Goal: Information Seeking & Learning: Learn about a topic

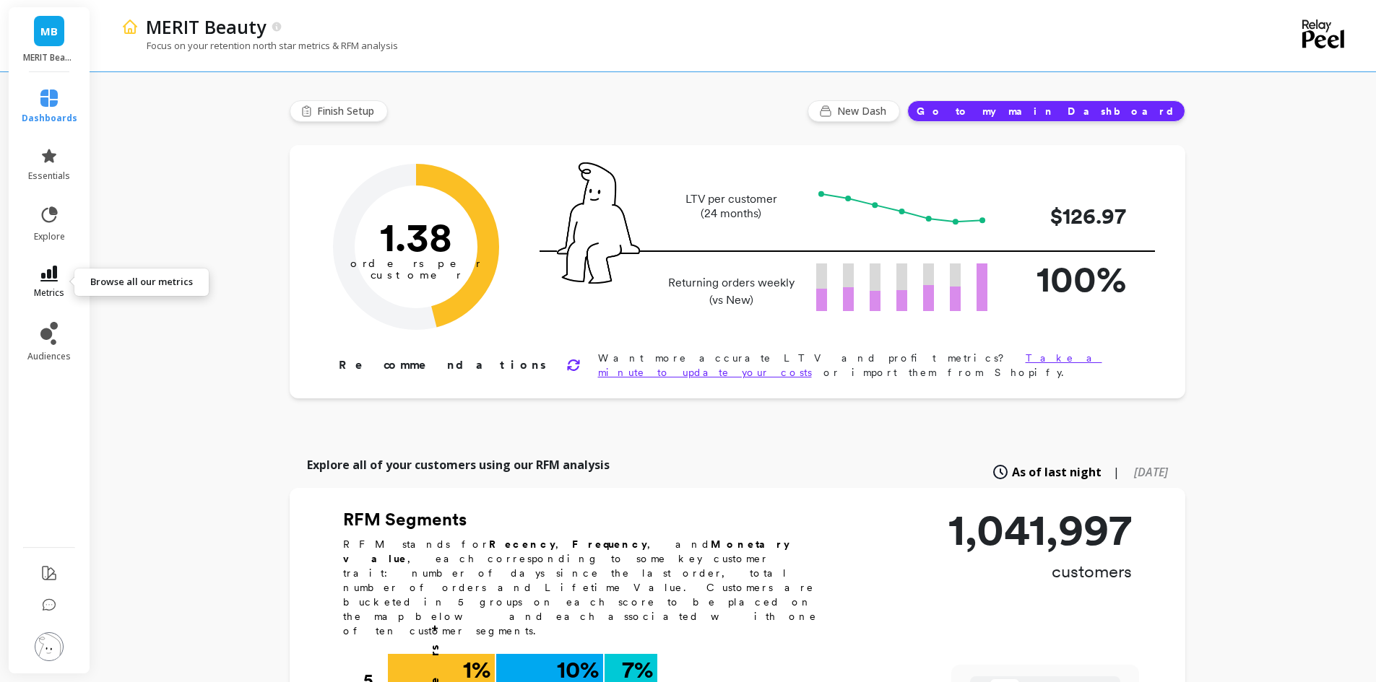
click at [43, 276] on icon at bounding box center [48, 274] width 17 height 16
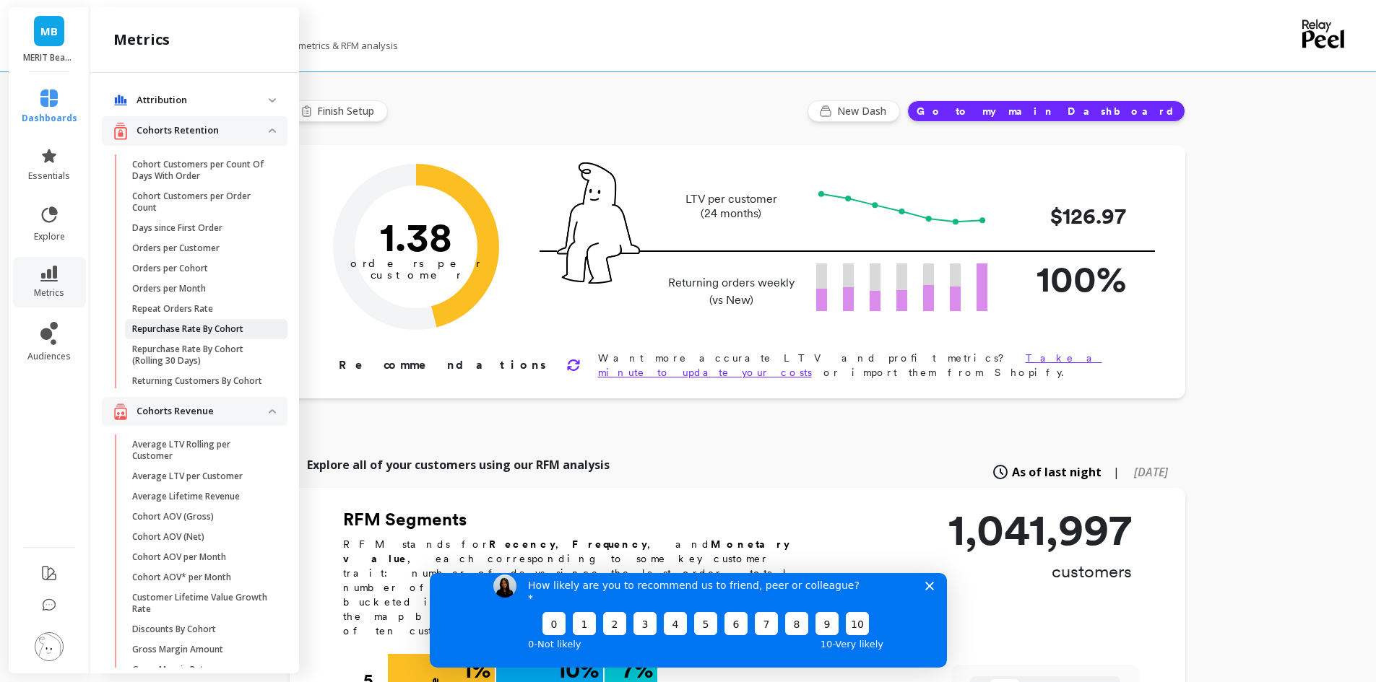
click at [170, 334] on p "Repurchase Rate By Cohort" at bounding box center [187, 330] width 111 height 12
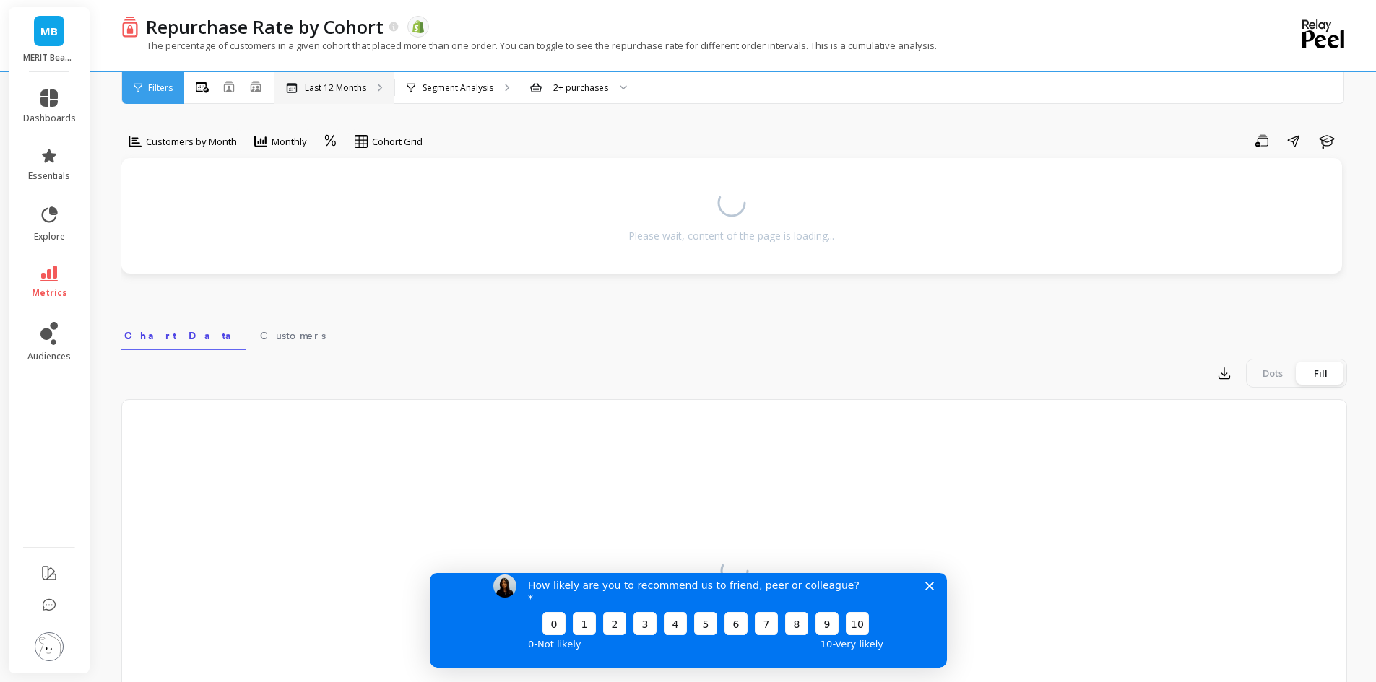
click at [313, 82] on p "Last 12 Months" at bounding box center [335, 88] width 61 height 12
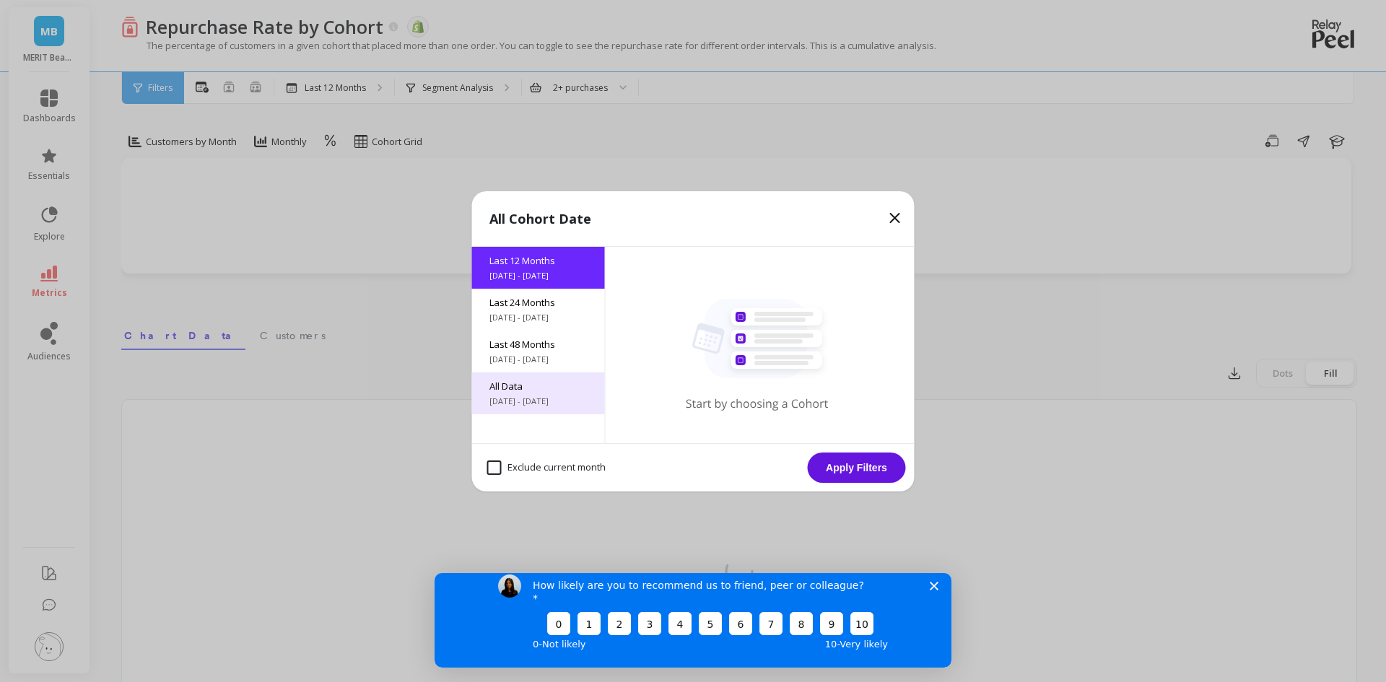
click at [534, 394] on div "All Data [DATE] - [DATE]" at bounding box center [538, 394] width 133 height 42
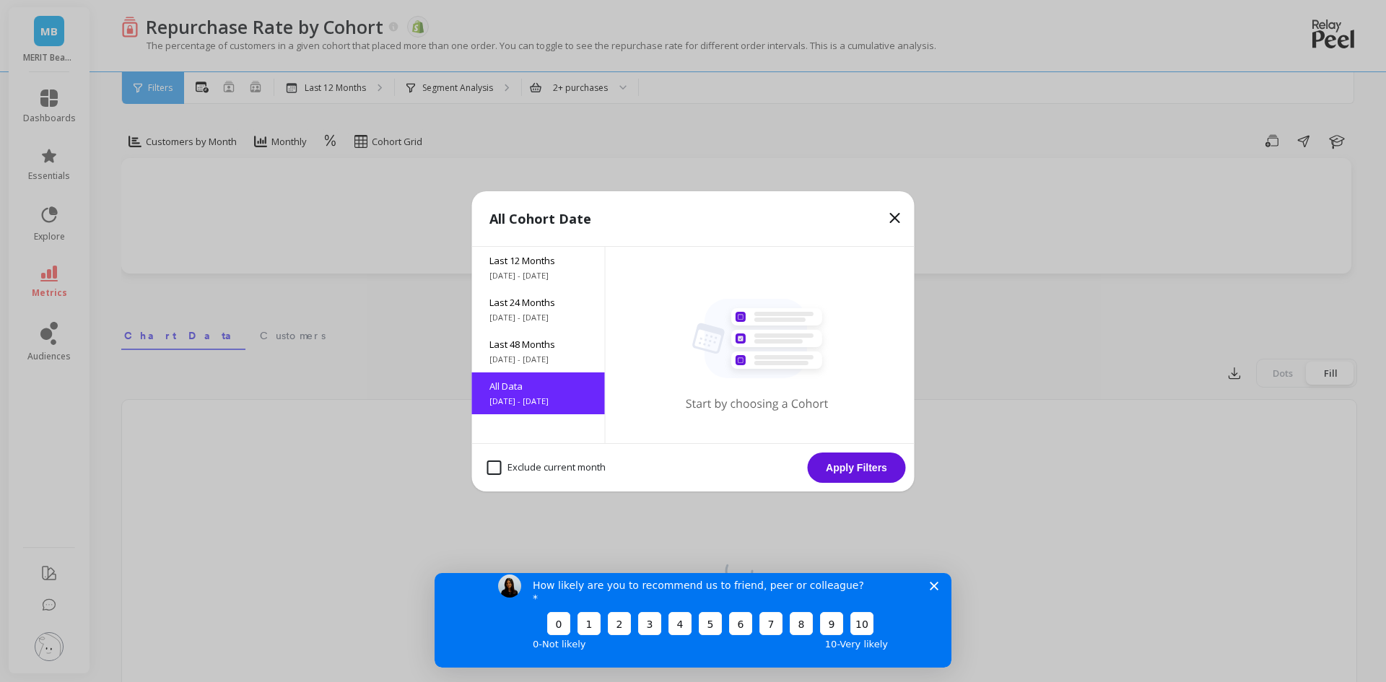
click at [490, 469] on month "Exclude current month" at bounding box center [546, 468] width 118 height 14
checkbox month "true"
click at [814, 464] on button "Apply Filters" at bounding box center [857, 468] width 98 height 30
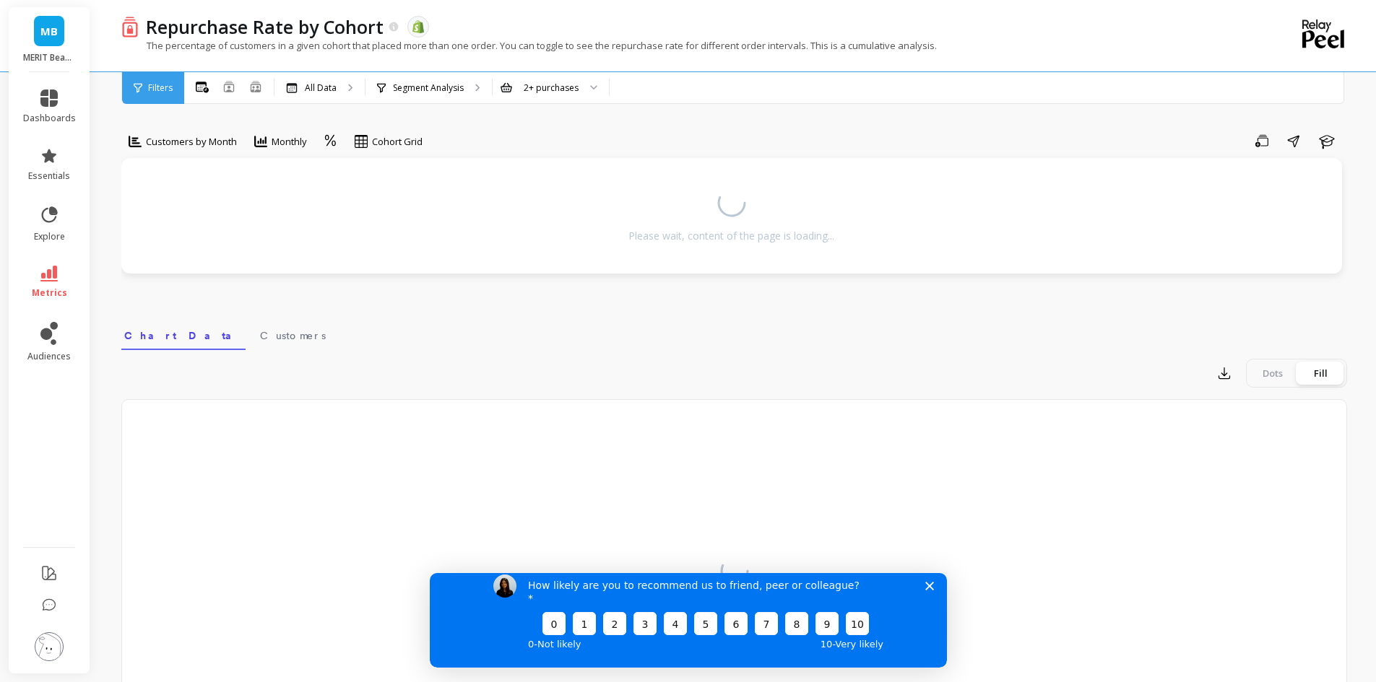
click at [928, 590] on polygon "Close survey" at bounding box center [928, 585] width 9 height 9
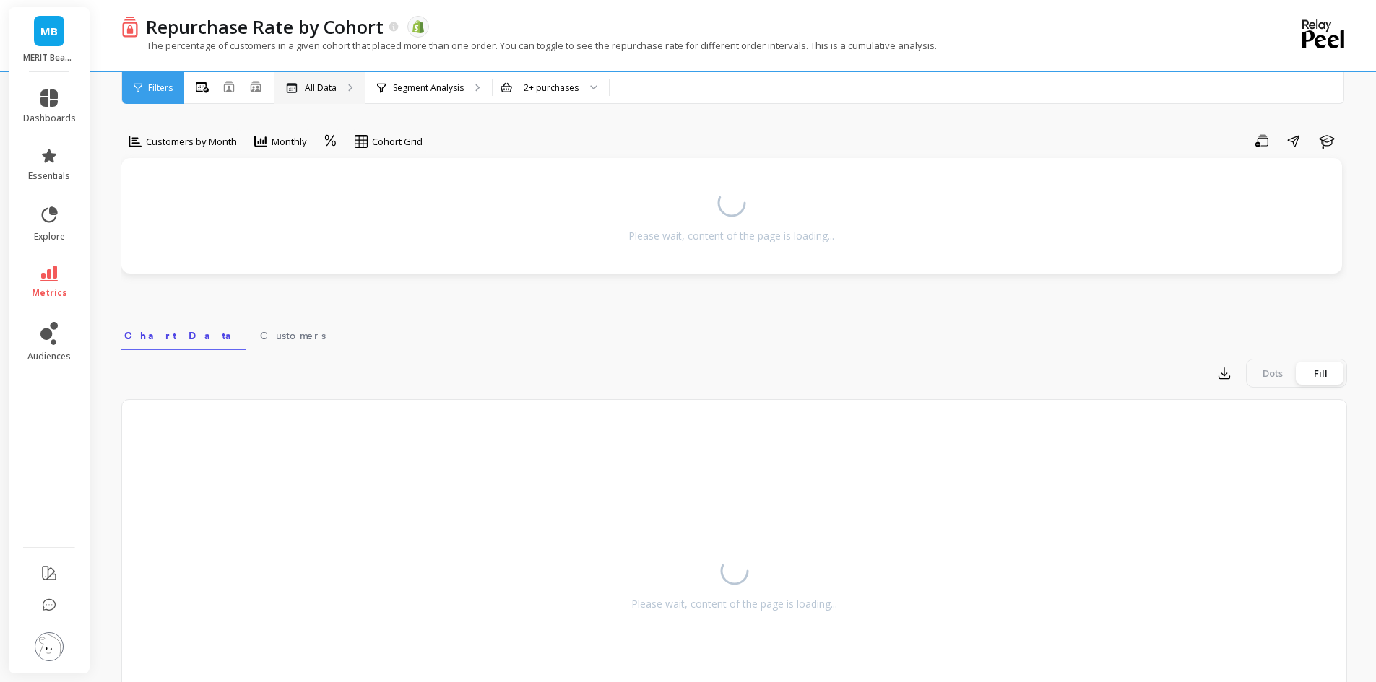
click at [334, 76] on div "All Data" at bounding box center [319, 88] width 90 height 32
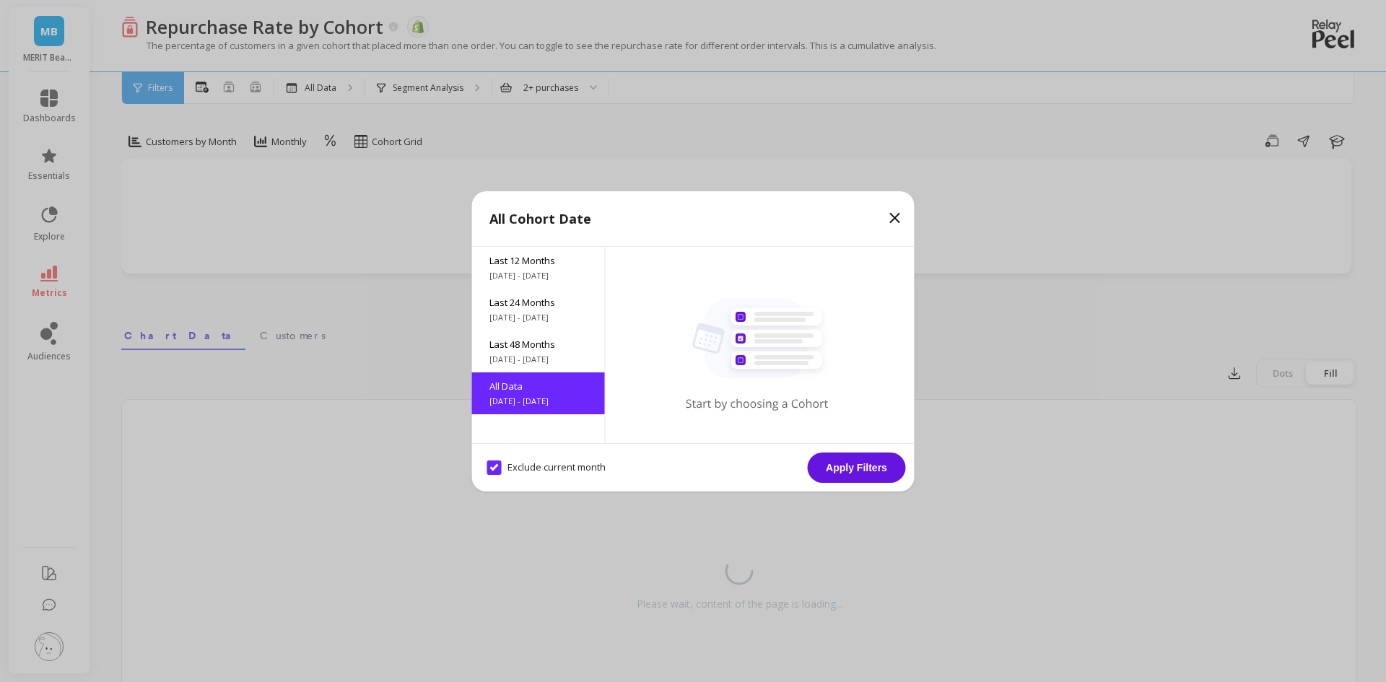
click at [871, 472] on button "Apply Filters" at bounding box center [857, 468] width 98 height 30
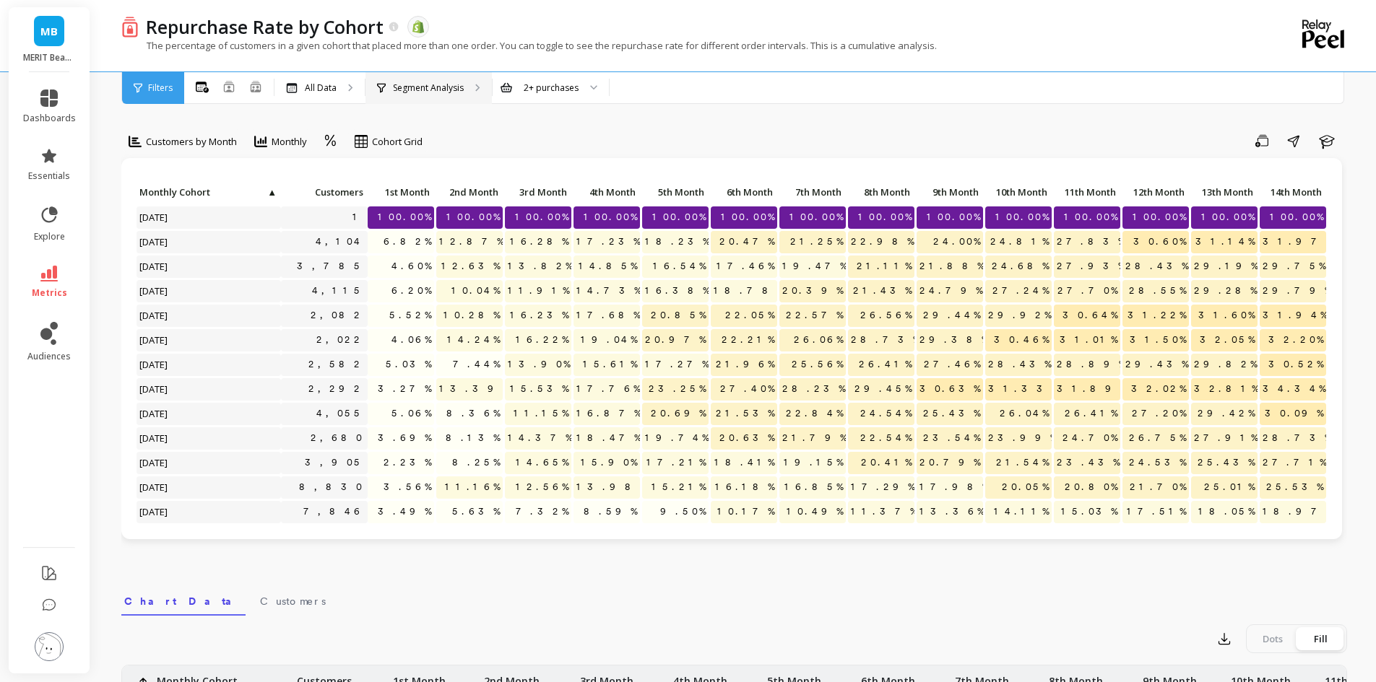
click at [393, 88] on p "Segment Analysis" at bounding box center [428, 88] width 71 height 12
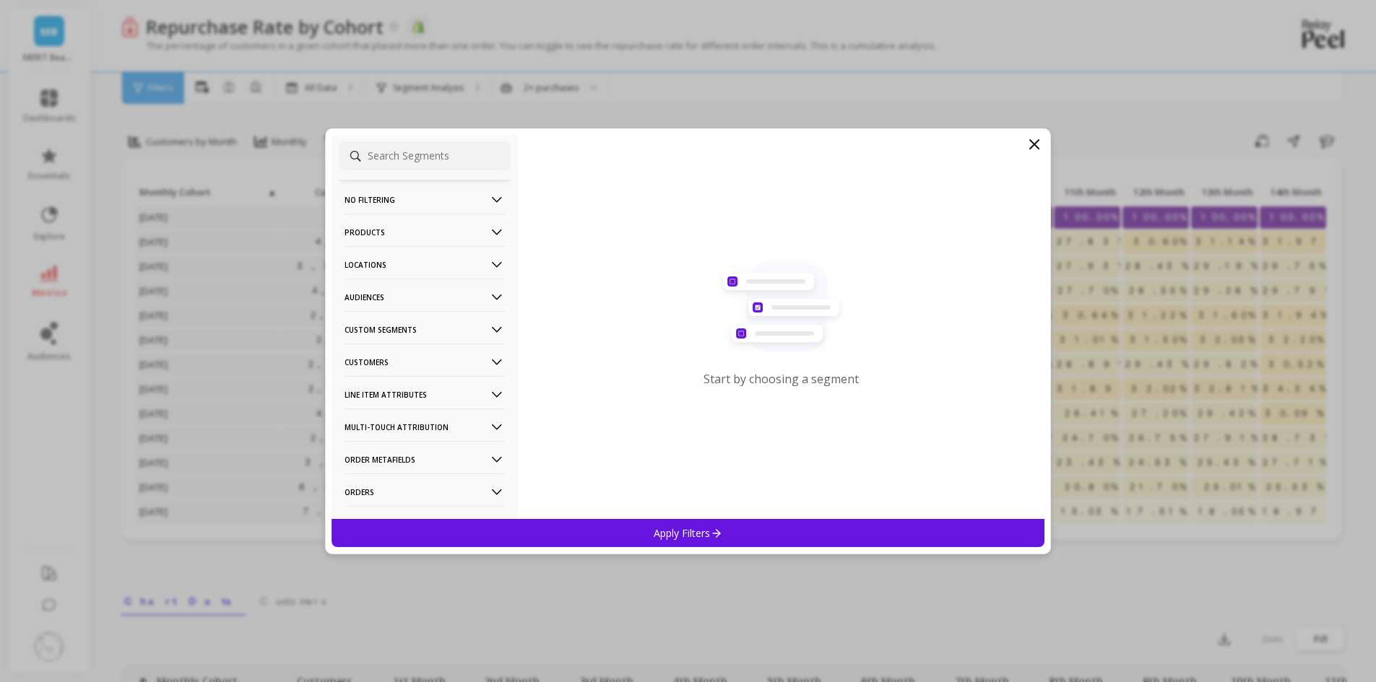
click at [416, 227] on p "Products" at bounding box center [424, 232] width 160 height 37
click at [411, 199] on p "No filtering" at bounding box center [424, 199] width 160 height 37
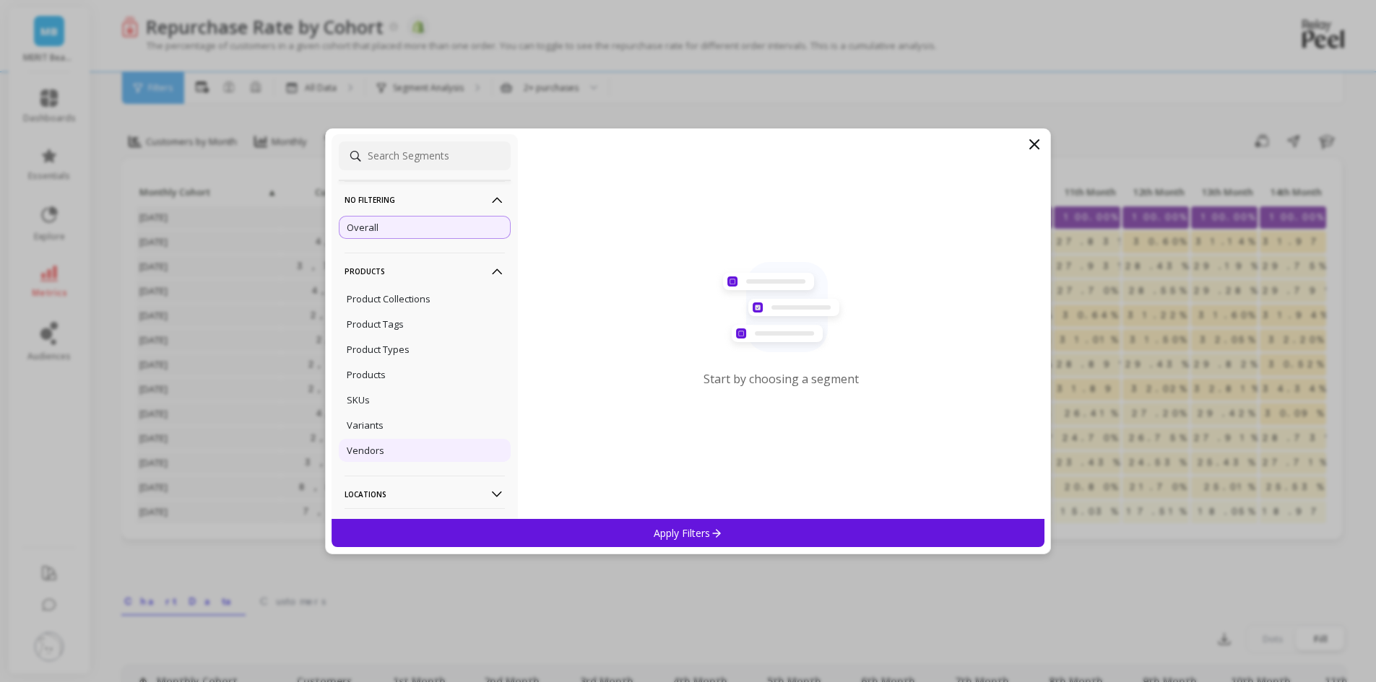
scroll to position [285, 0]
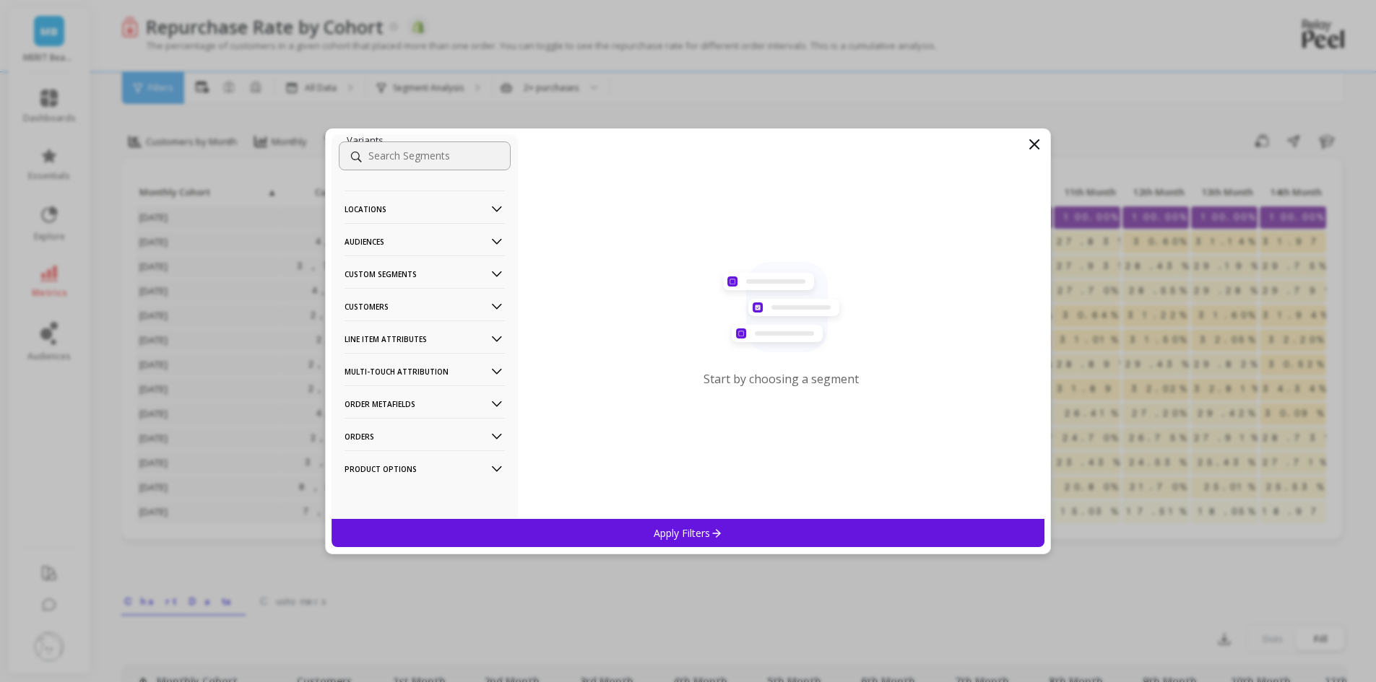
click at [392, 477] on p "Product Options" at bounding box center [424, 469] width 160 height 37
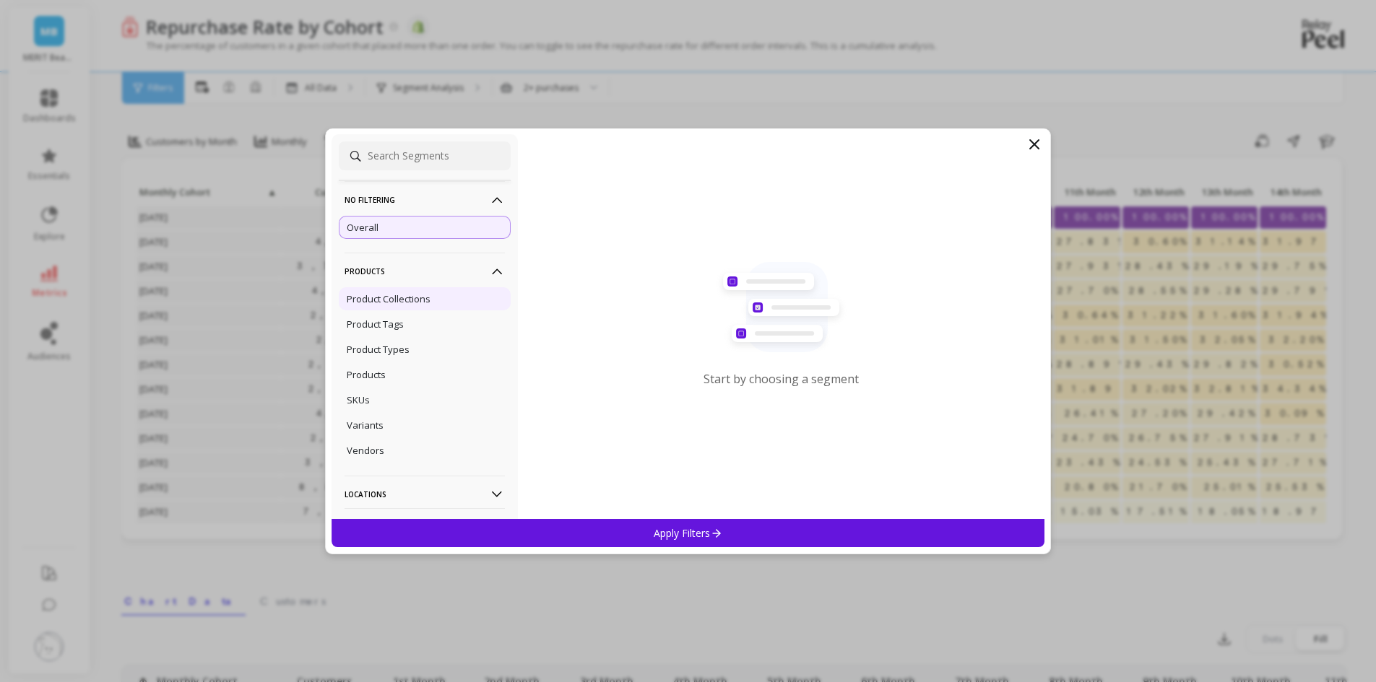
click at [399, 296] on p "Product Collections" at bounding box center [389, 298] width 84 height 13
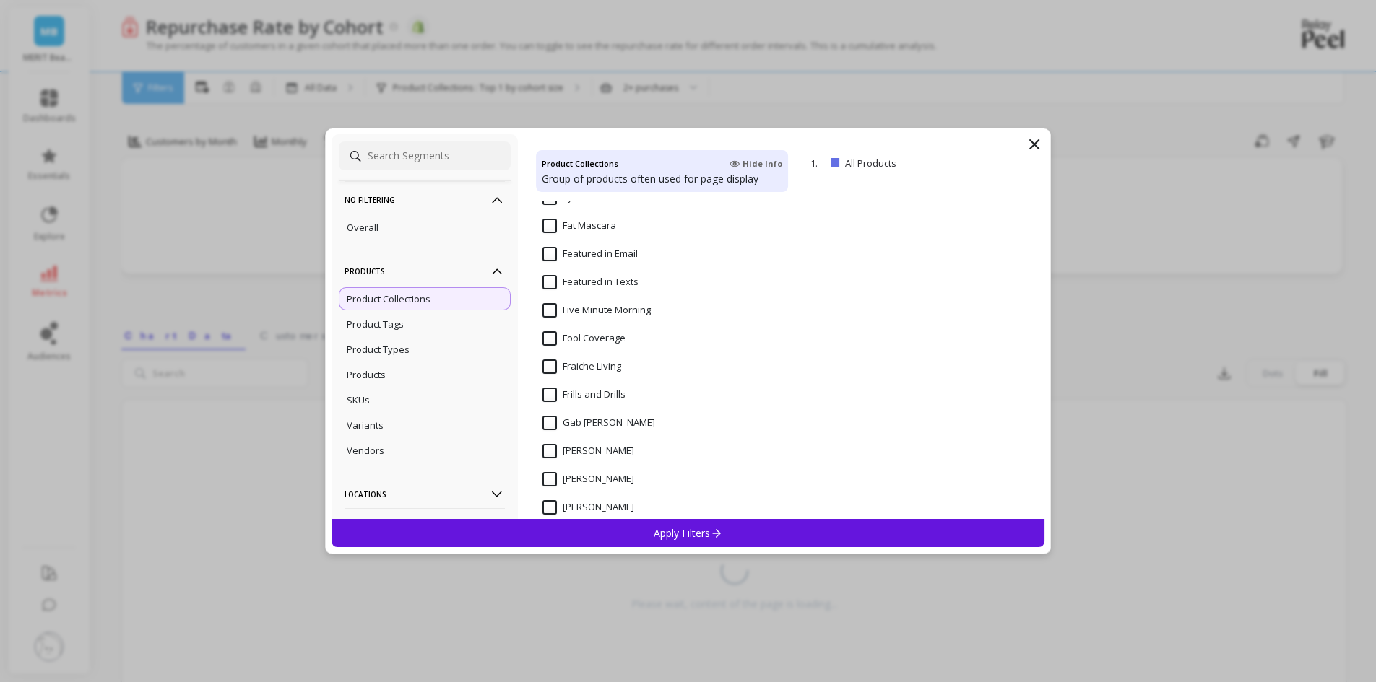
scroll to position [4477, 0]
click at [545, 313] on Morning "Five Minute Morning" at bounding box center [596, 313] width 108 height 14
click at [763, 528] on div "Apply Filters" at bounding box center [687, 533] width 713 height 28
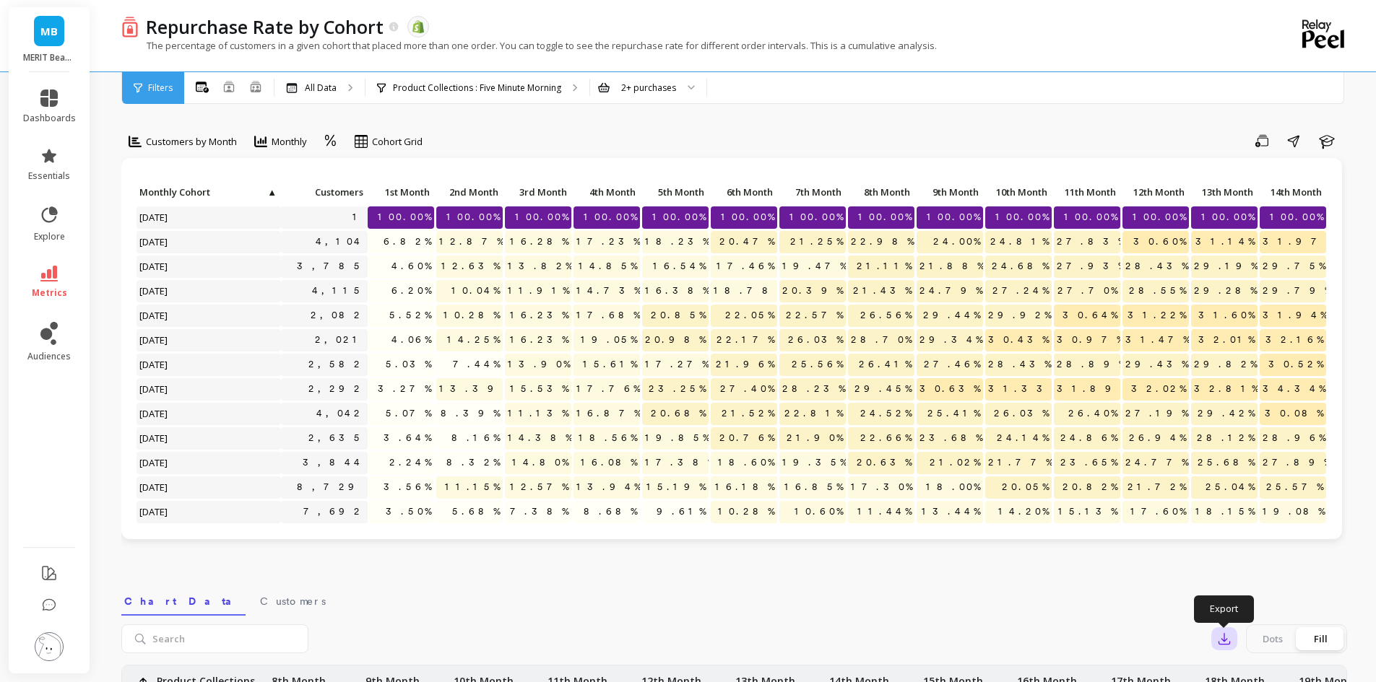
click at [1231, 640] on button "button" at bounding box center [1224, 639] width 26 height 23
click at [1243, 670] on button "CSV" at bounding box center [1276, 679] width 129 height 26
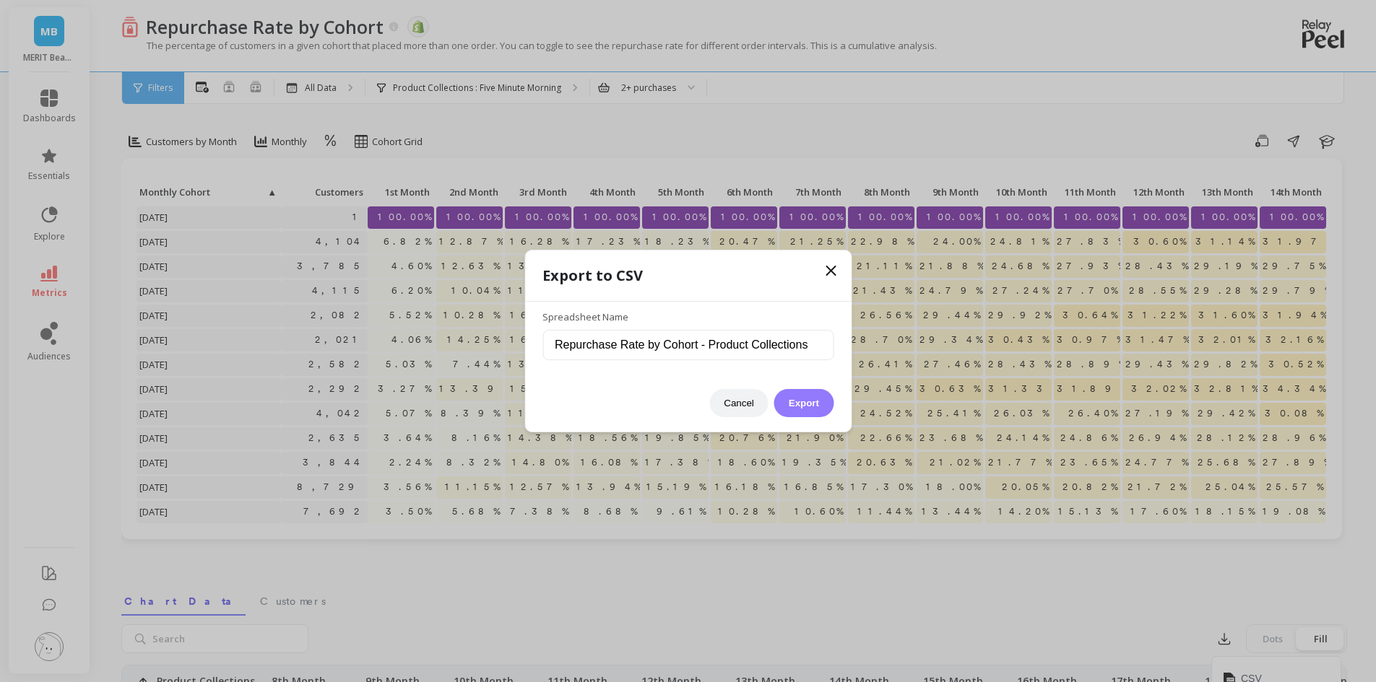
click at [815, 407] on button "Export" at bounding box center [803, 403] width 59 height 28
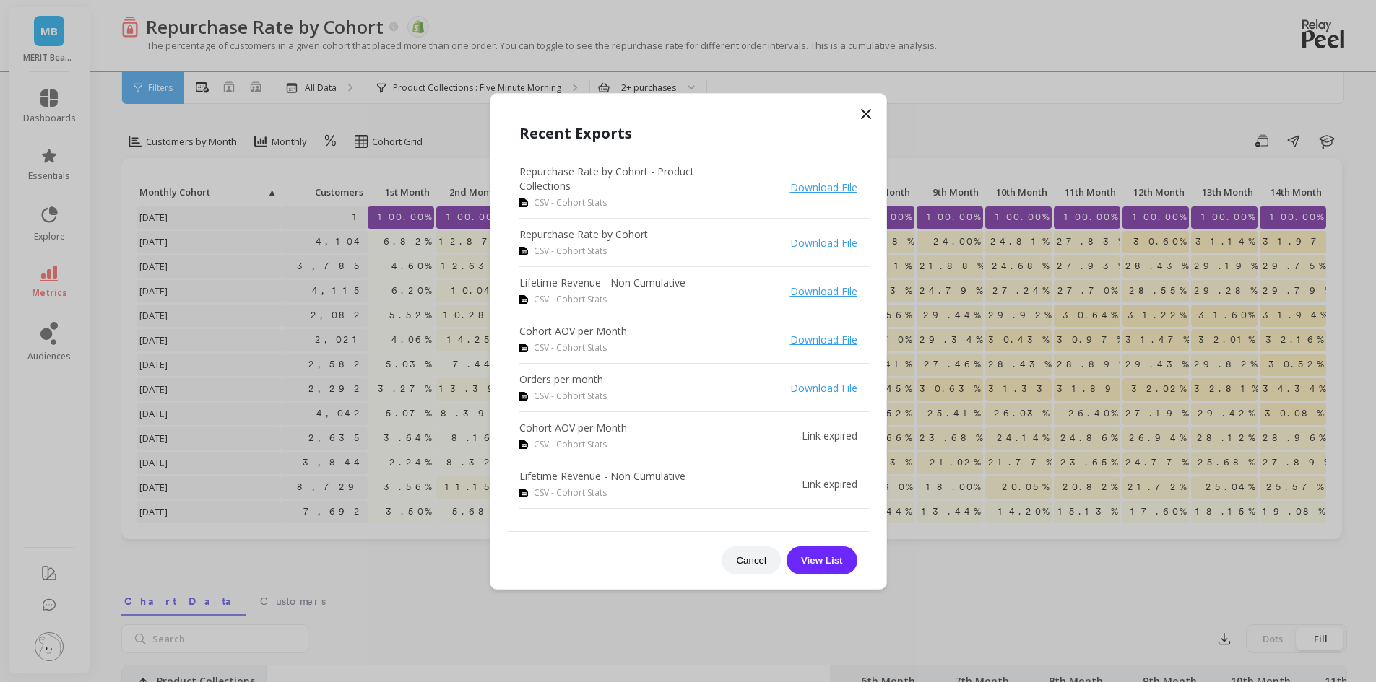
scroll to position [0, 777]
click at [867, 118] on icon at bounding box center [865, 113] width 17 height 17
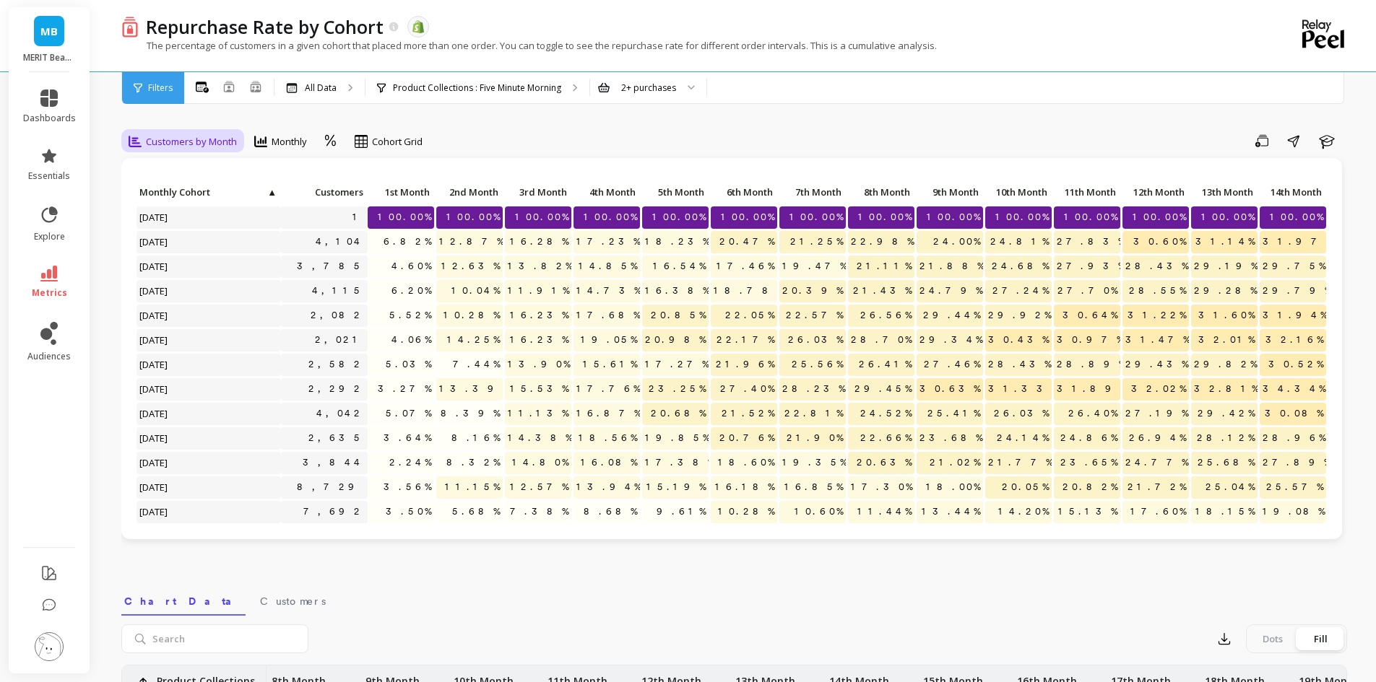
click at [199, 139] on span "Customers by Month" at bounding box center [191, 142] width 91 height 14
click at [169, 321] on div "Min. Order Amount" at bounding box center [175, 318] width 82 height 14
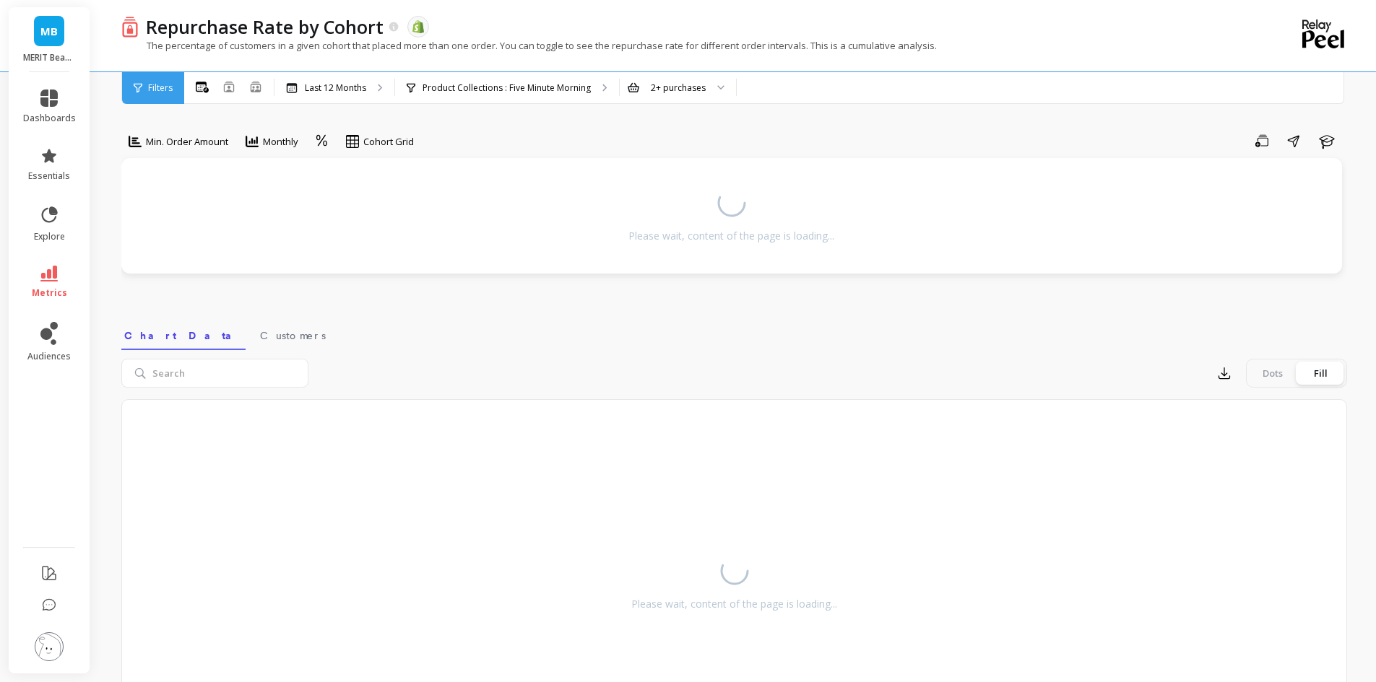
click at [802, 381] on div "Export Dots Fill" at bounding box center [827, 373] width 1038 height 29
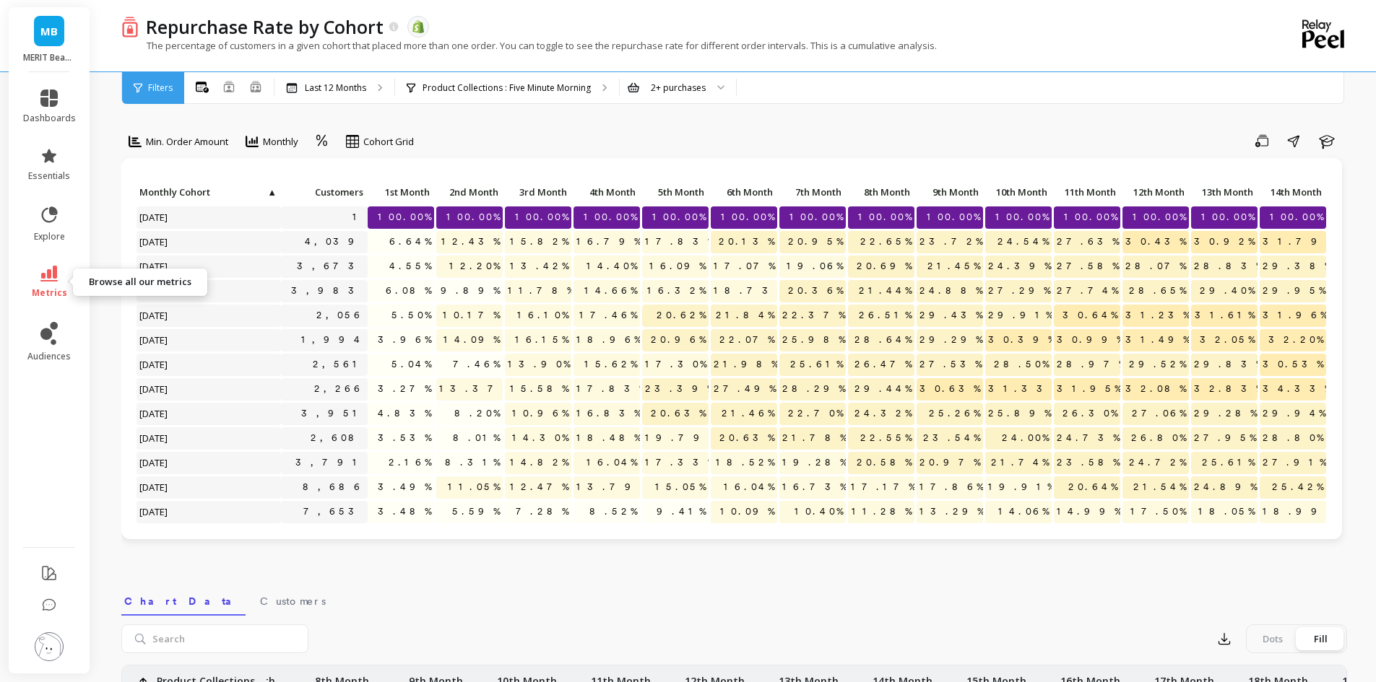
click at [38, 291] on span "metrics" at bounding box center [49, 293] width 35 height 12
click at [409, 575] on div "option Min. Order Amount, selected. Min. Order Amount Monthly Cohort Grid Save …" at bounding box center [733, 609] width 1225 height 1103
click at [456, 85] on p "Product Collections : Five Minute Morning" at bounding box center [506, 88] width 168 height 12
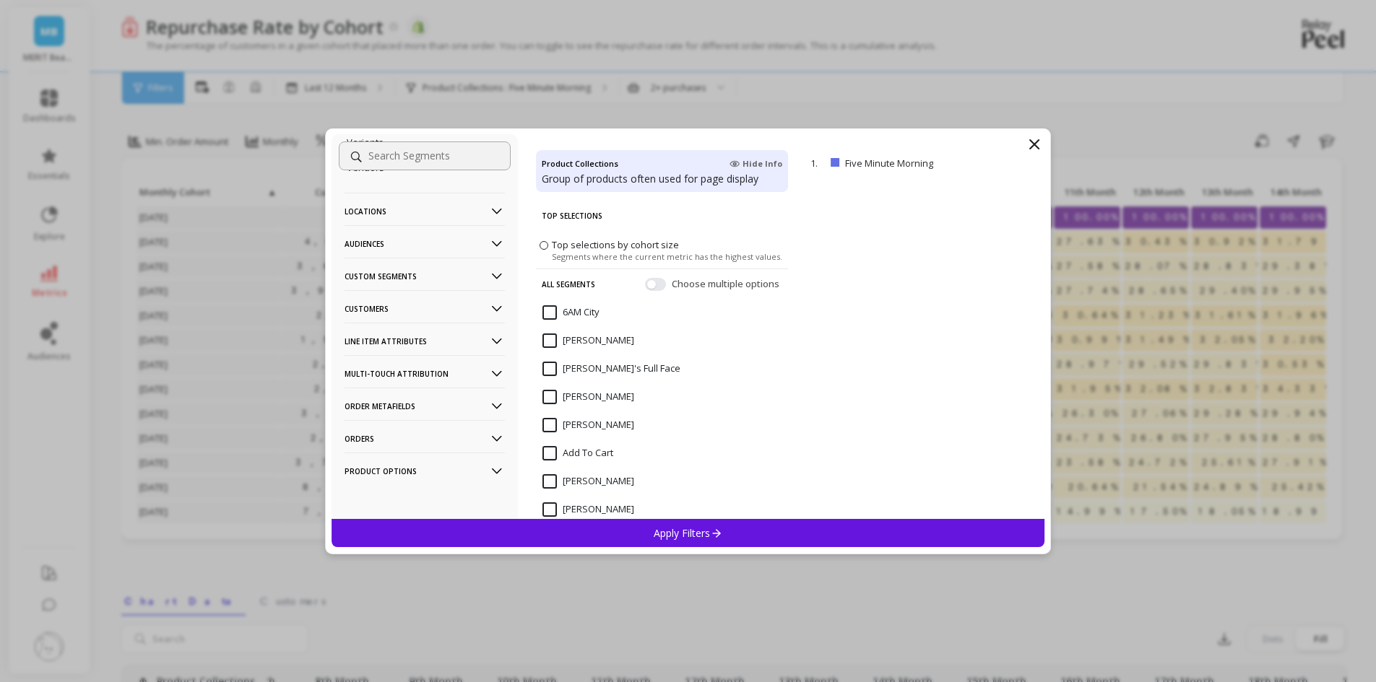
scroll to position [246, 0]
click at [402, 472] on p "Product Options" at bounding box center [424, 469] width 160 height 37
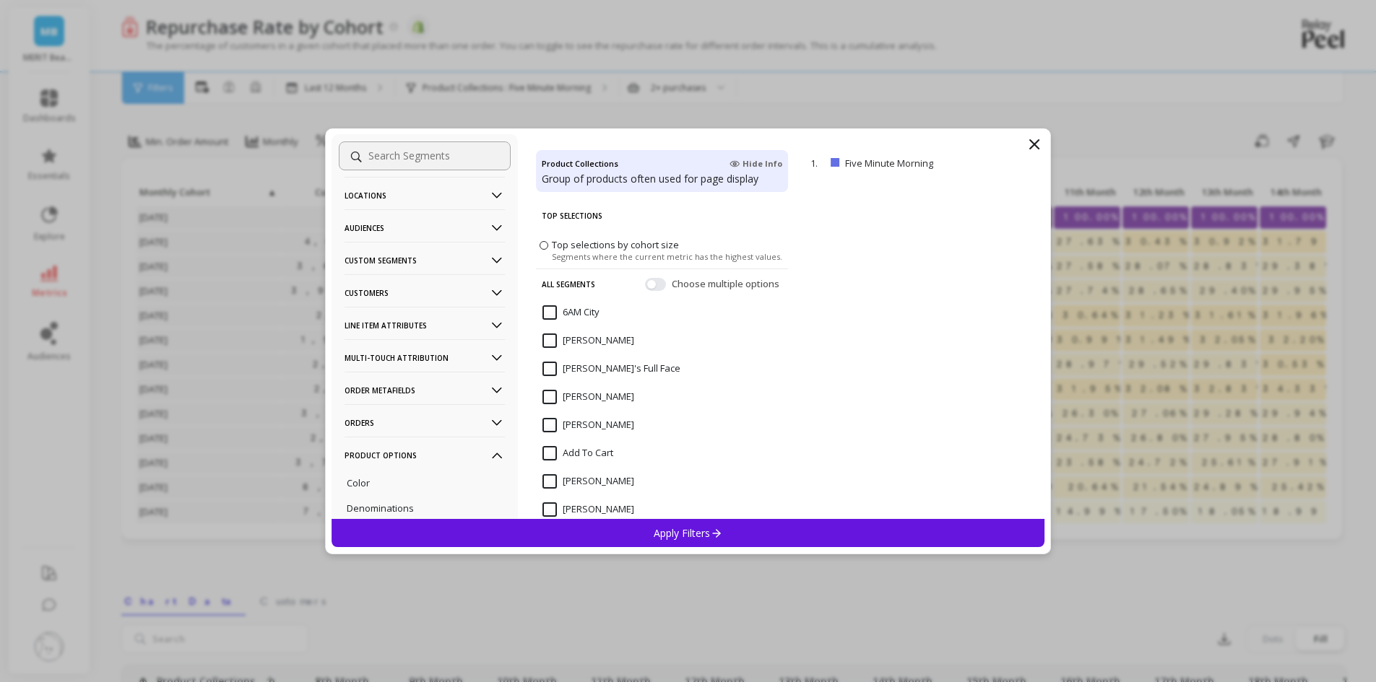
scroll to position [242, 0]
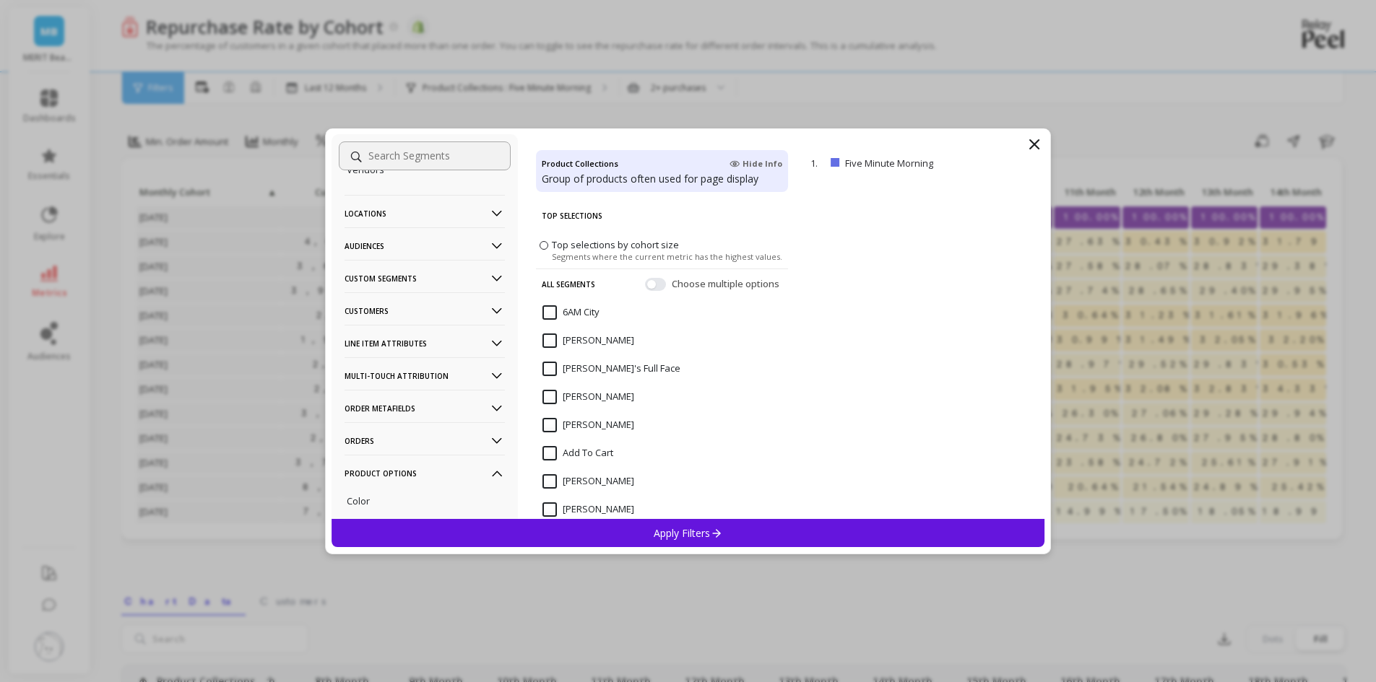
click at [413, 346] on p "Line Item Attributes" at bounding box center [424, 343] width 160 height 37
click at [421, 401] on p "Key: _bundle_handle" at bounding box center [393, 396] width 92 height 13
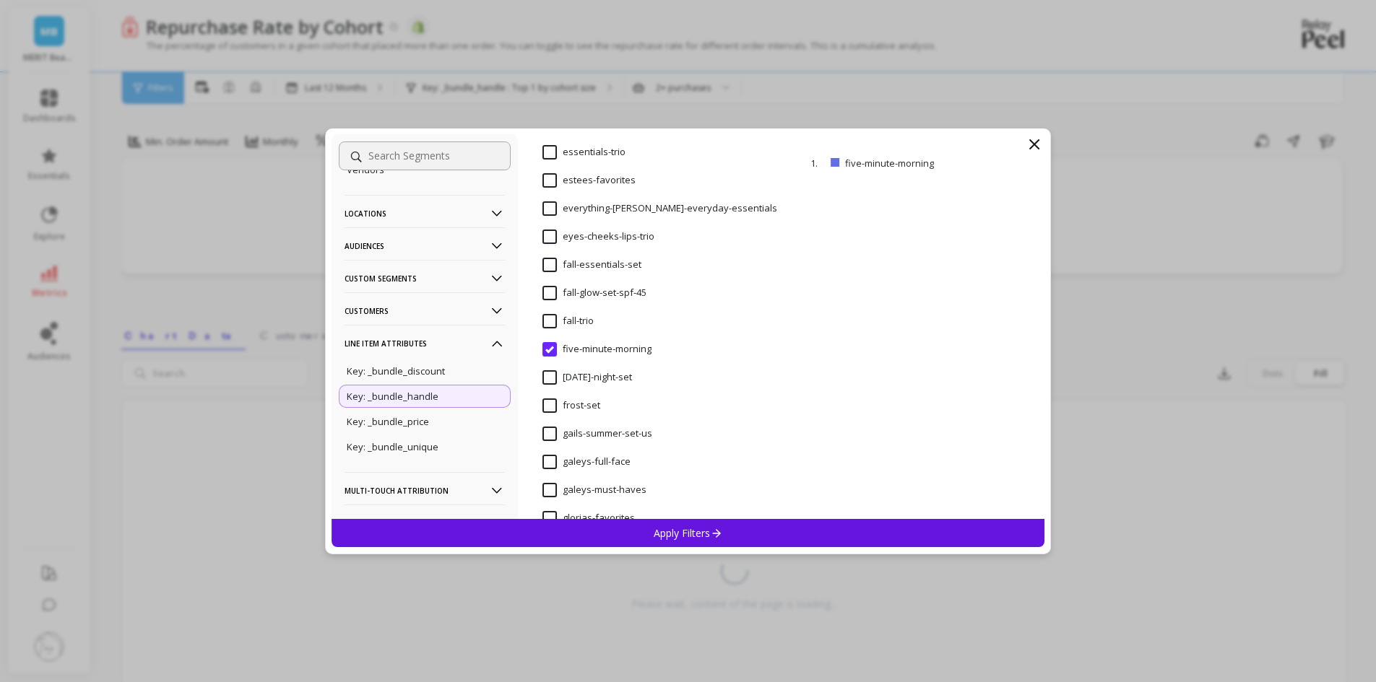
scroll to position [4188, 0]
click at [555, 314] on input "five-minute-morning" at bounding box center [596, 318] width 109 height 14
click at [547, 313] on input "five-minute-morning" at bounding box center [596, 318] width 109 height 14
click at [686, 534] on p "Apply Filters" at bounding box center [688, 533] width 69 height 14
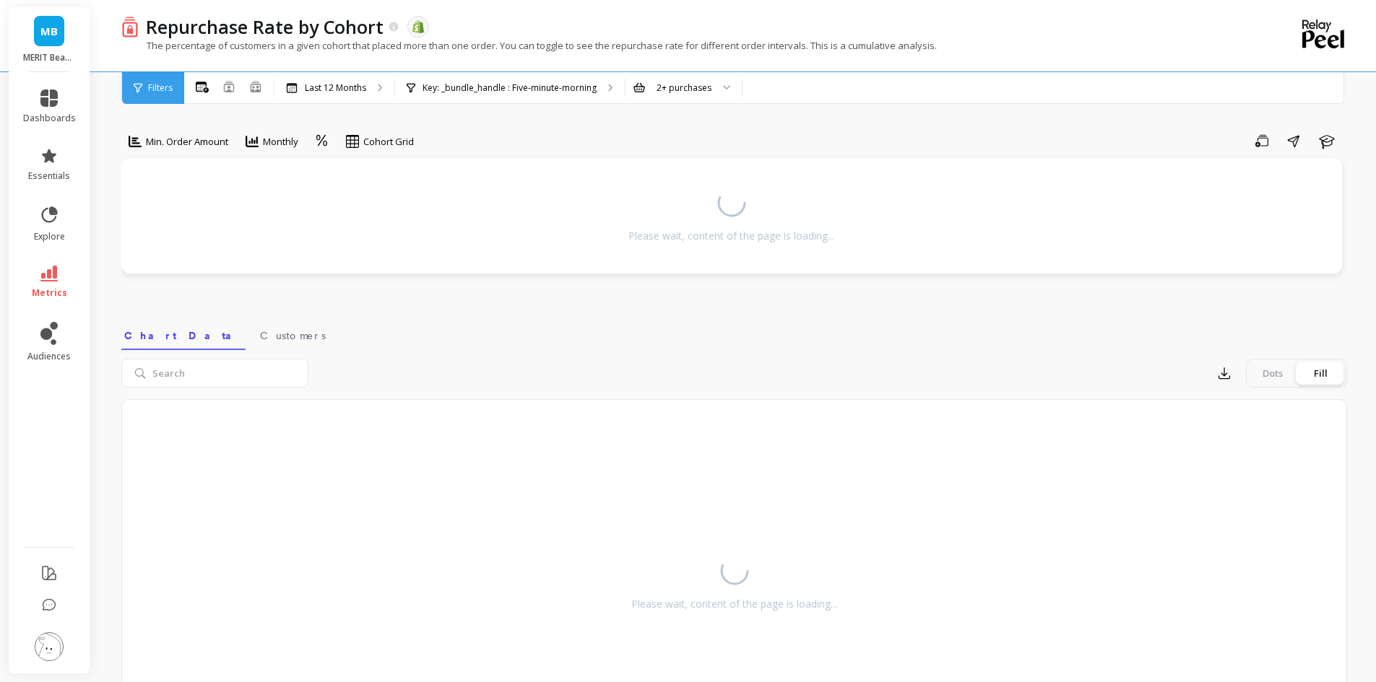
click at [537, 357] on div "Export Dots Fill Please wait, content of the page is loading..." at bounding box center [733, 555] width 1225 height 410
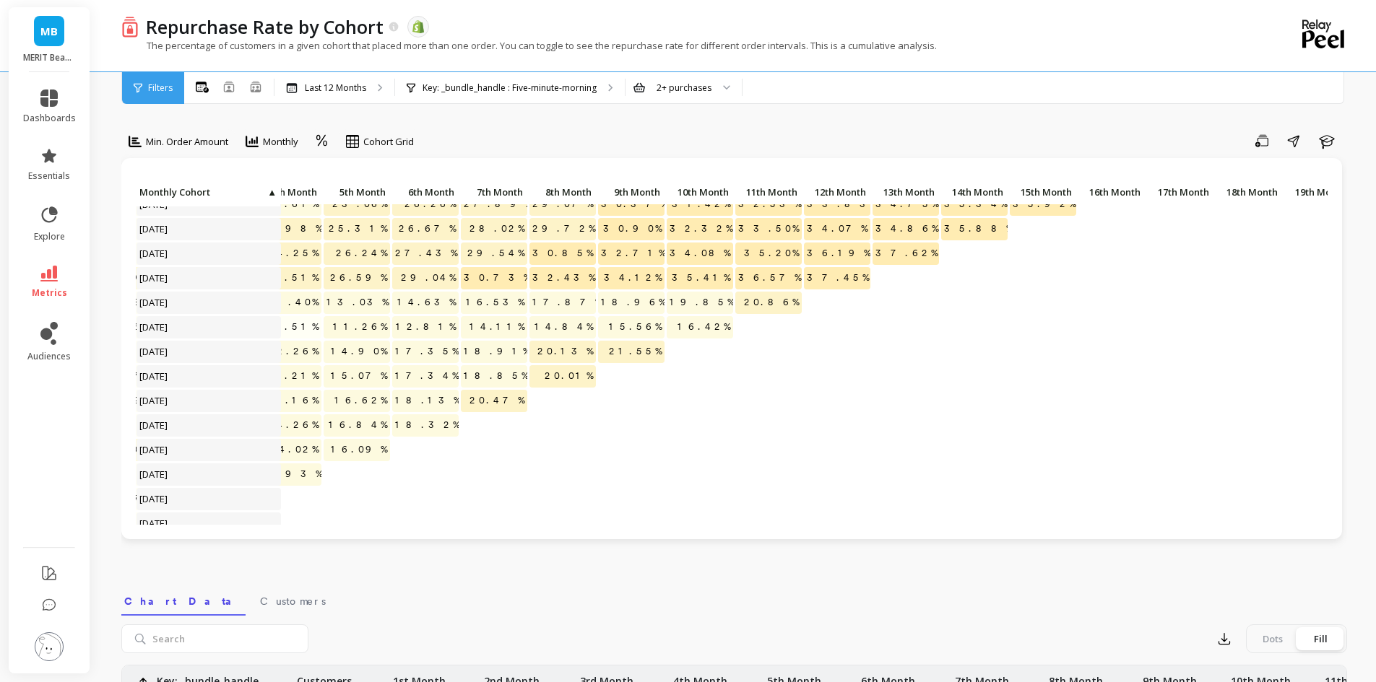
scroll to position [1018, 318]
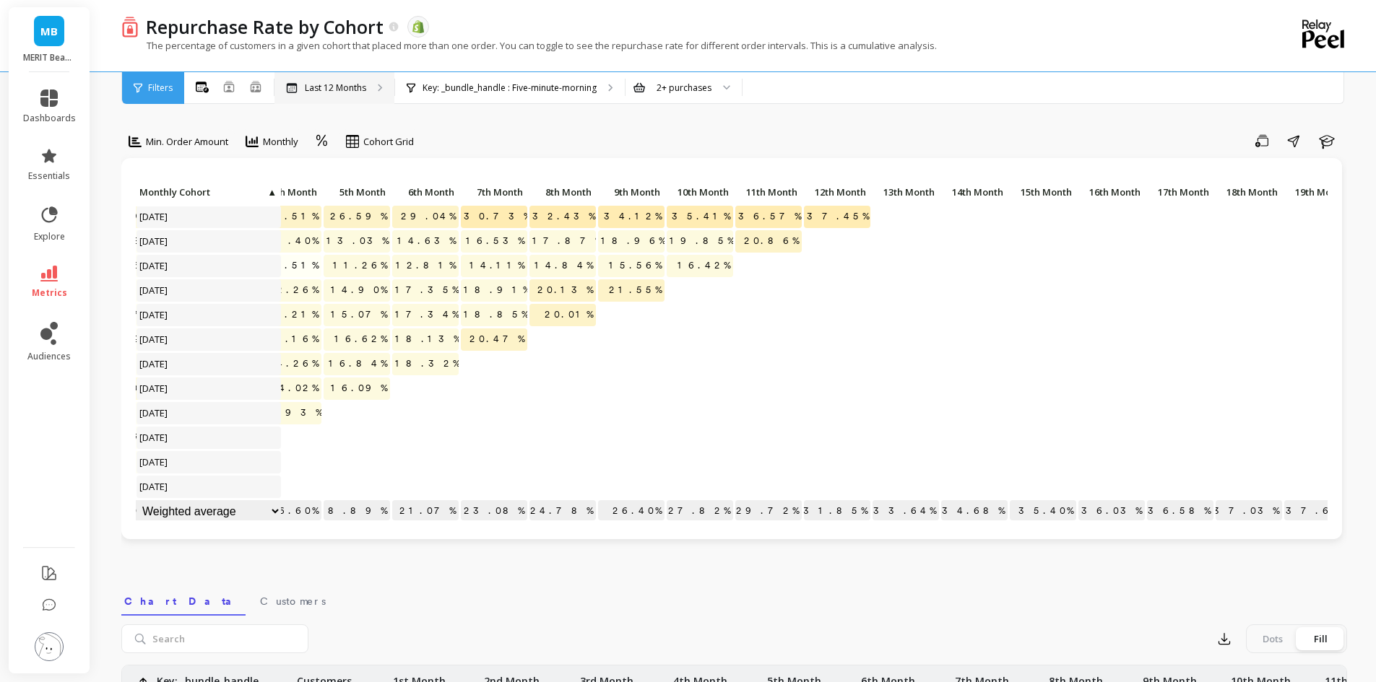
click at [326, 84] on p "Last 12 Months" at bounding box center [335, 88] width 61 height 12
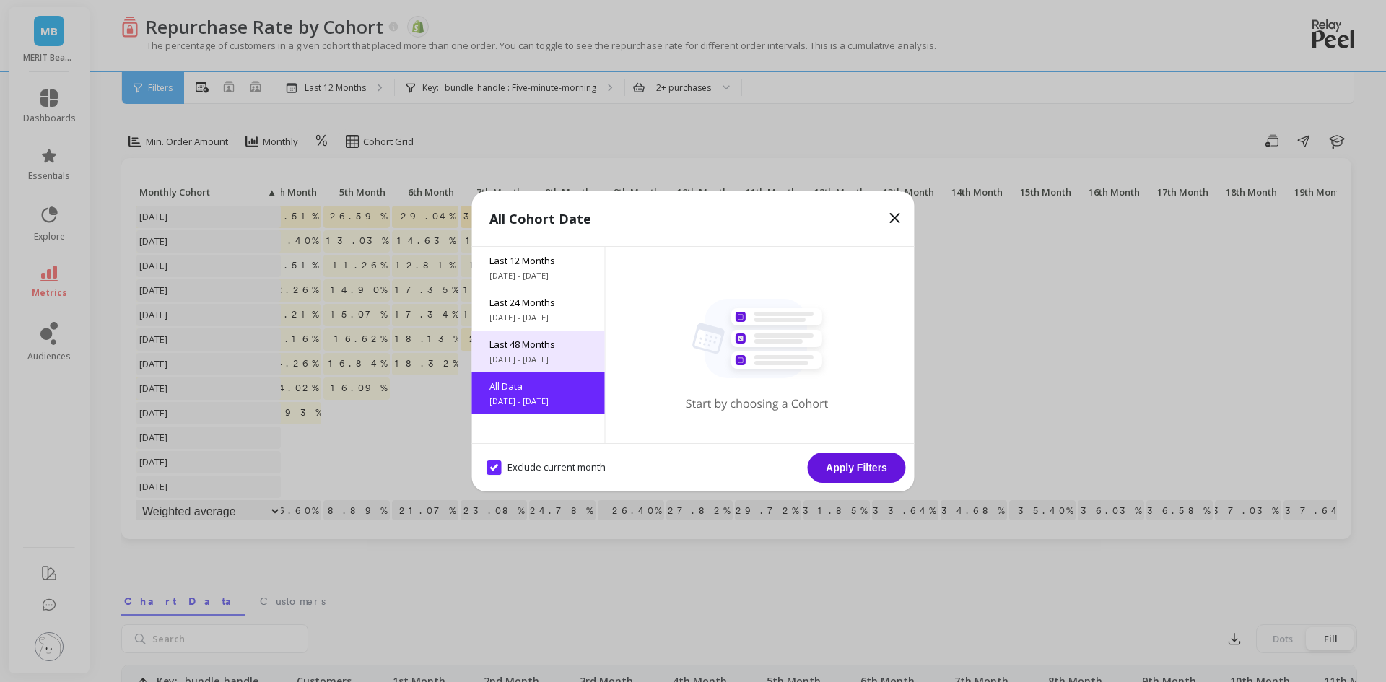
click at [535, 344] on span "Last 48 Months" at bounding box center [539, 344] width 98 height 13
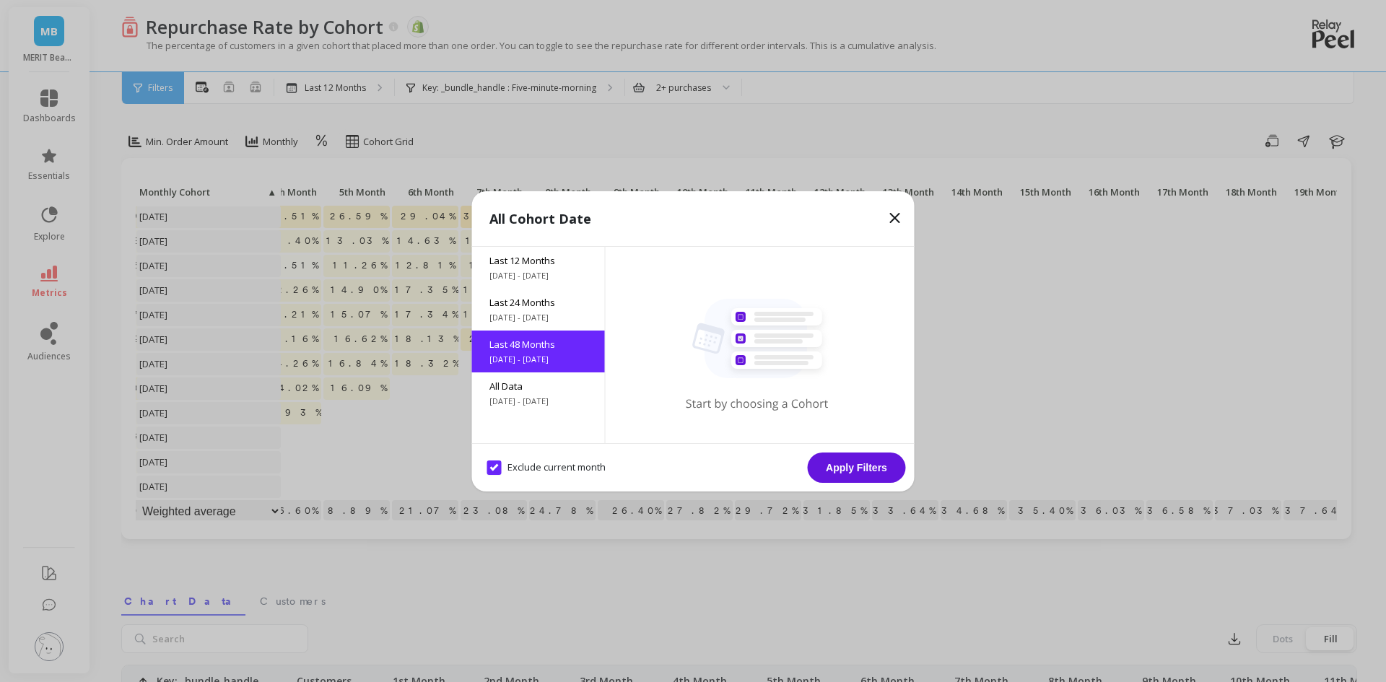
click at [916, 472] on div "All Cohort Date Last 12 Months [DATE] - [DATE] Last 24 Months [DATE] - [DATE] L…" at bounding box center [693, 341] width 1386 height 682
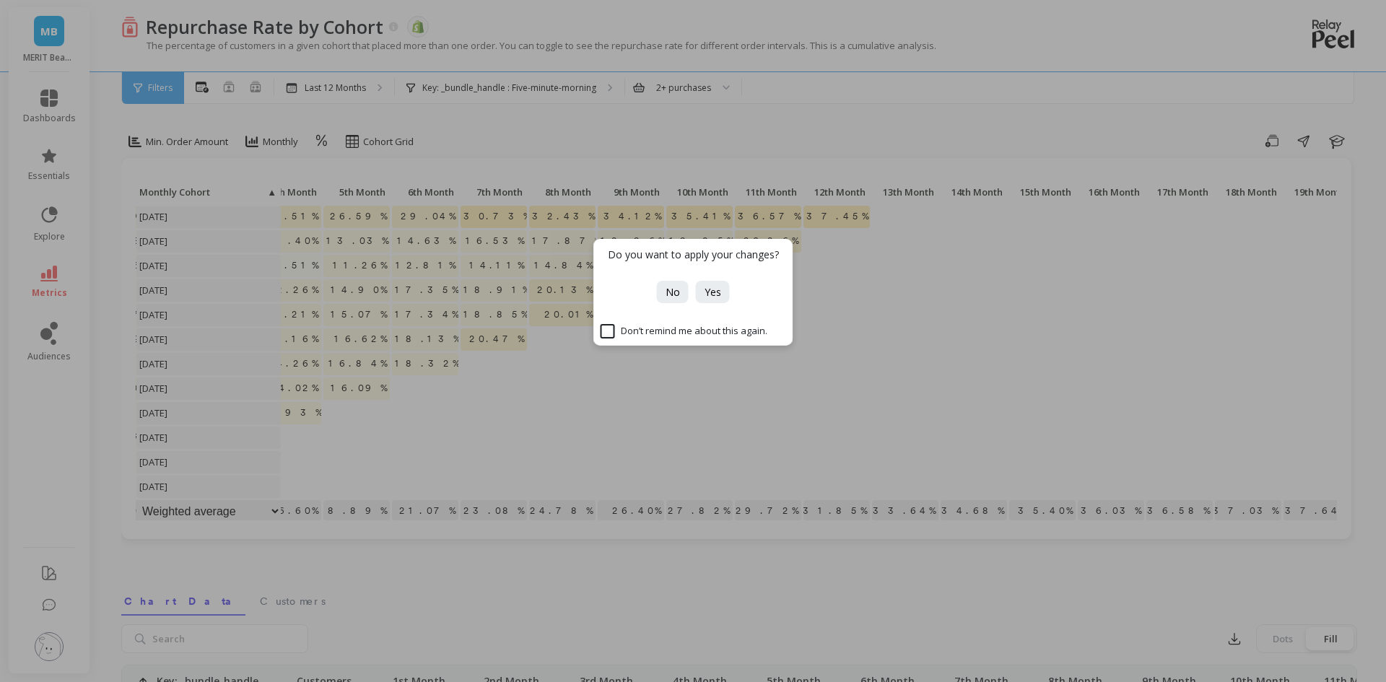
click at [729, 289] on div "No Yes" at bounding box center [694, 292] width 80 height 22
click at [724, 289] on button "Yes" at bounding box center [713, 292] width 34 height 22
